Goal: Task Accomplishment & Management: Manage account settings

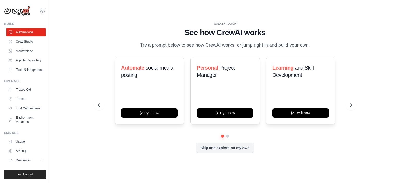
click at [43, 11] on icon at bounding box center [43, 11] width 2 height 2
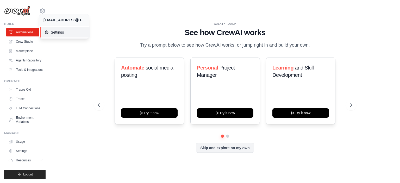
click at [59, 31] on span "Settings" at bounding box center [65, 32] width 41 height 5
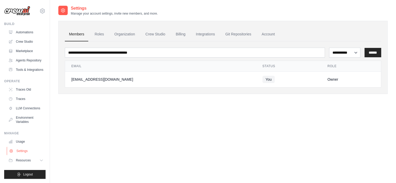
click at [20, 149] on link "Settings" at bounding box center [26, 151] width 39 height 8
click at [23, 150] on link "Settings" at bounding box center [26, 151] width 39 height 8
click at [269, 36] on link "Account" at bounding box center [269, 34] width 22 height 14
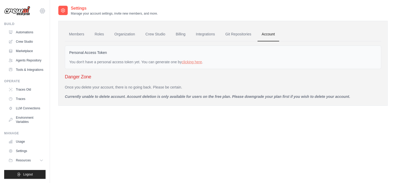
click at [43, 10] on icon at bounding box center [42, 11] width 6 height 6
click at [99, 128] on div "Settings Manage your account settings, invite new members, and more. Members Ro…" at bounding box center [222, 96] width 329 height 183
click at [21, 33] on link "Automations" at bounding box center [26, 32] width 39 height 8
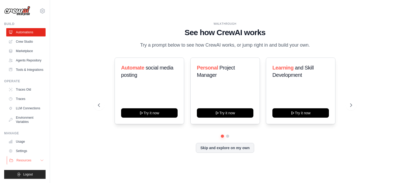
click at [32, 161] on button "Resources" at bounding box center [26, 160] width 39 height 8
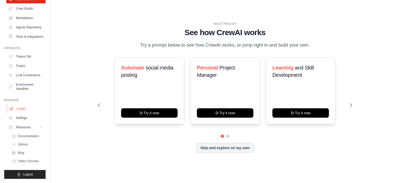
scroll to position [45, 0]
click at [26, 120] on link "Settings" at bounding box center [26, 118] width 39 height 8
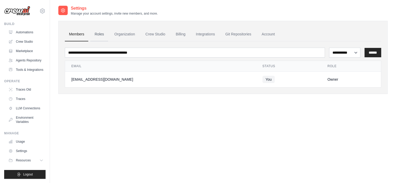
click at [101, 34] on link "Roles" at bounding box center [99, 34] width 18 height 14
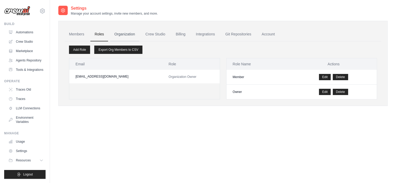
click at [125, 34] on link "Organization" at bounding box center [124, 34] width 29 height 14
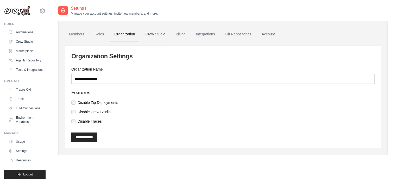
click at [154, 39] on link "Crew Studio" at bounding box center [155, 34] width 28 height 14
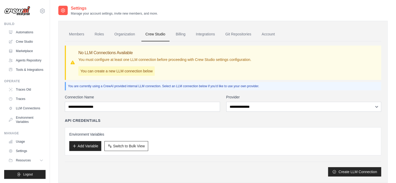
click at [180, 35] on link "Billing" at bounding box center [181, 34] width 18 height 14
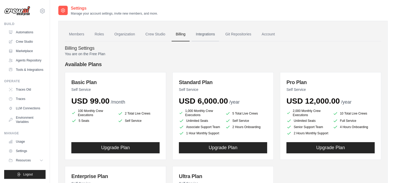
click at [201, 33] on link "Integrations" at bounding box center [205, 34] width 27 height 14
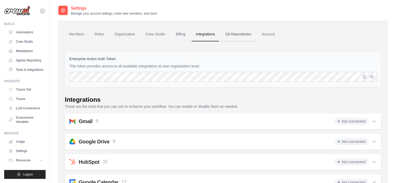
click at [247, 33] on link "Git Repositories" at bounding box center [238, 34] width 34 height 14
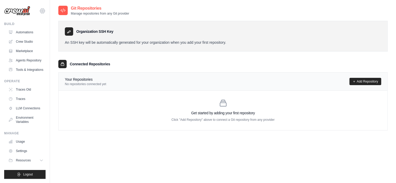
click at [40, 14] on icon at bounding box center [42, 11] width 6 height 6
click at [56, 32] on span "Settings" at bounding box center [64, 32] width 41 height 5
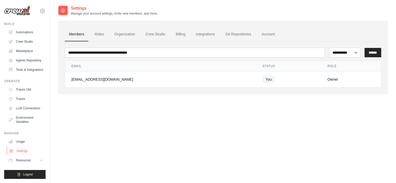
click at [19, 149] on link "Settings" at bounding box center [26, 151] width 39 height 8
click at [28, 14] on img at bounding box center [17, 11] width 26 height 10
click at [26, 106] on link "LLM Connections" at bounding box center [26, 108] width 39 height 8
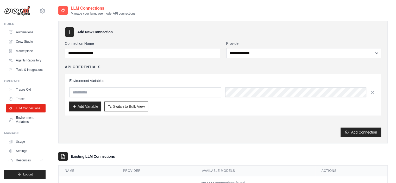
scroll to position [20, 0]
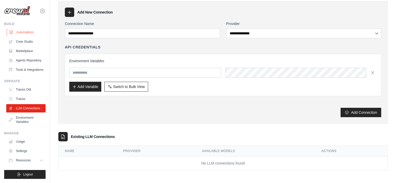
click at [31, 32] on link "Automations" at bounding box center [26, 32] width 39 height 8
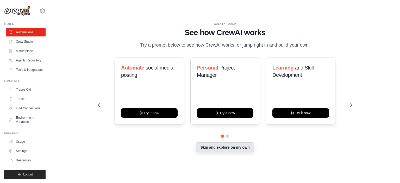
click at [211, 151] on button "Skip and explore on my own" at bounding box center [225, 147] width 58 height 10
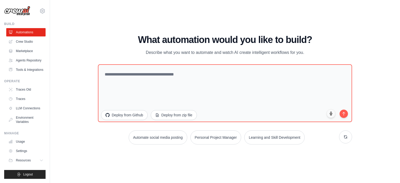
click at [56, 25] on div "WALKTHROUGH See how CrewAI works Try a prompt below to see how CrewAI works, or…" at bounding box center [225, 91] width 350 height 173
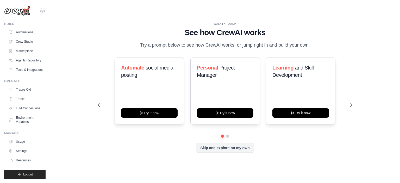
click at [44, 13] on icon at bounding box center [42, 11] width 6 height 6
click at [19, 150] on link "Settings" at bounding box center [26, 151] width 39 height 8
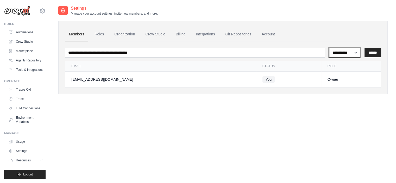
click at [350, 52] on select "**********" at bounding box center [344, 53] width 31 height 10
click at [353, 25] on div "**********" at bounding box center [222, 57] width 329 height 73
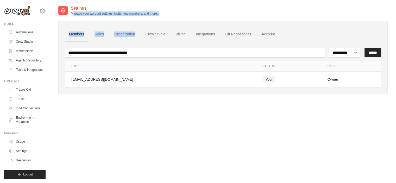
drag, startPoint x: 73, startPoint y: 13, endPoint x: 153, endPoint y: 18, distance: 80.9
click at [153, 18] on div "**********" at bounding box center [222, 53] width 329 height 97
click at [72, 103] on div "**********" at bounding box center [222, 96] width 329 height 183
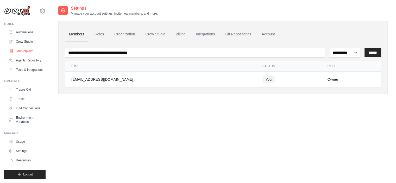
click at [27, 51] on link "Marketplace" at bounding box center [26, 51] width 39 height 8
